Goal: Contribute content: Add original content to the website for others to see

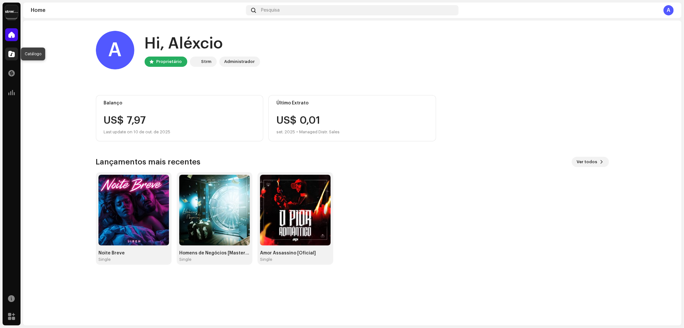
click at [18, 52] on div at bounding box center [11, 53] width 13 height 13
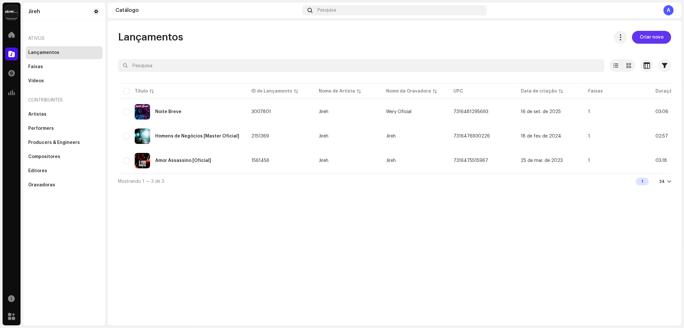
click at [649, 38] on span "Criar novo" at bounding box center [652, 37] width 24 height 13
click at [650, 37] on span "Criar novo" at bounding box center [652, 37] width 24 height 13
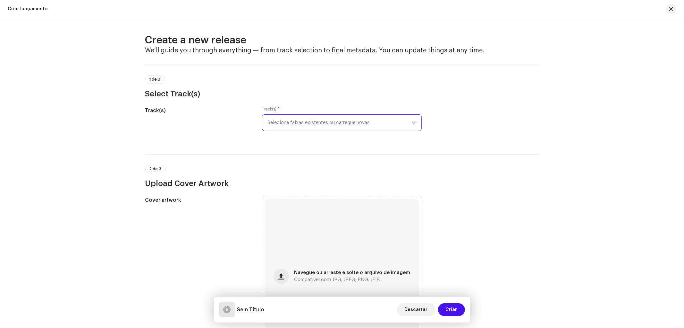
click at [322, 123] on span "Selecione faixas existentes ou carregue novas" at bounding box center [340, 123] width 144 height 16
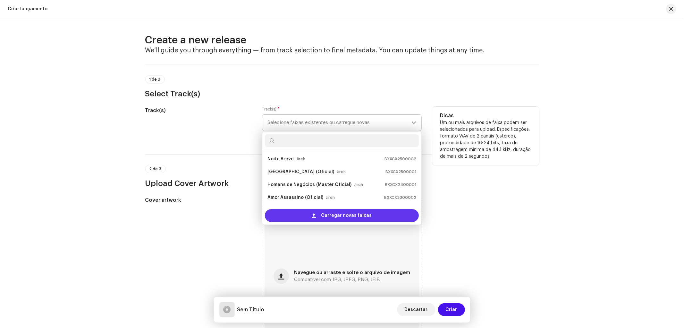
click at [350, 216] on span "Carregar novas faixas" at bounding box center [347, 215] width 51 height 13
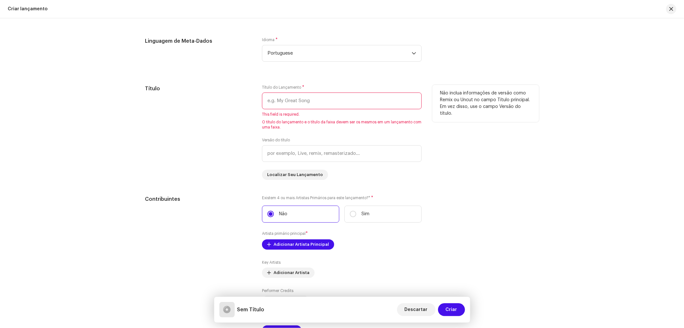
scroll to position [525, 0]
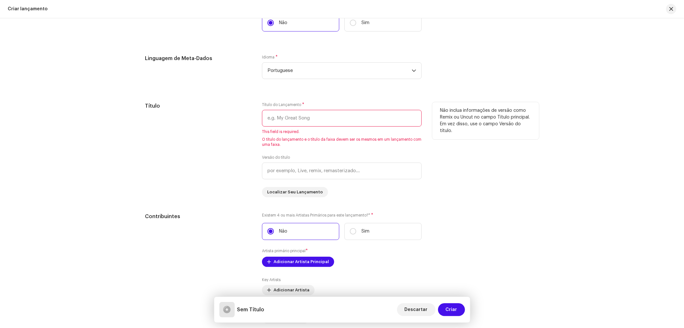
click at [309, 121] on input "text" at bounding box center [342, 118] width 160 height 17
click at [297, 122] on input "text" at bounding box center [342, 118] width 160 height 17
click at [283, 121] on input "text" at bounding box center [342, 118] width 160 height 17
click at [284, 121] on input "text" at bounding box center [342, 118] width 160 height 17
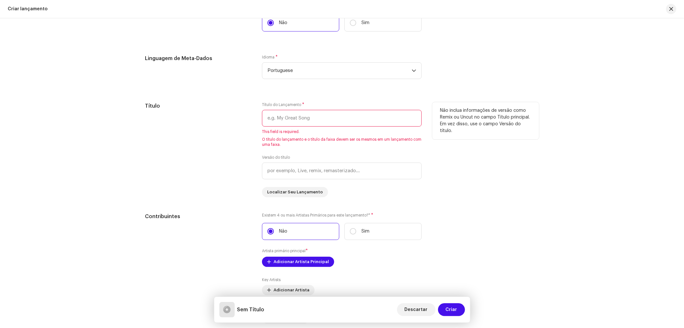
click at [305, 117] on input "text" at bounding box center [342, 118] width 160 height 17
click at [292, 119] on input "text" at bounding box center [342, 118] width 160 height 17
click at [283, 117] on input "text" at bounding box center [342, 118] width 160 height 17
click at [284, 121] on input "text" at bounding box center [342, 118] width 160 height 17
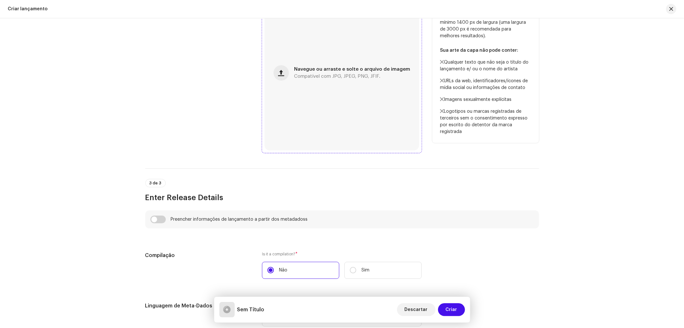
scroll to position [240, 0]
